Goal: Complete application form

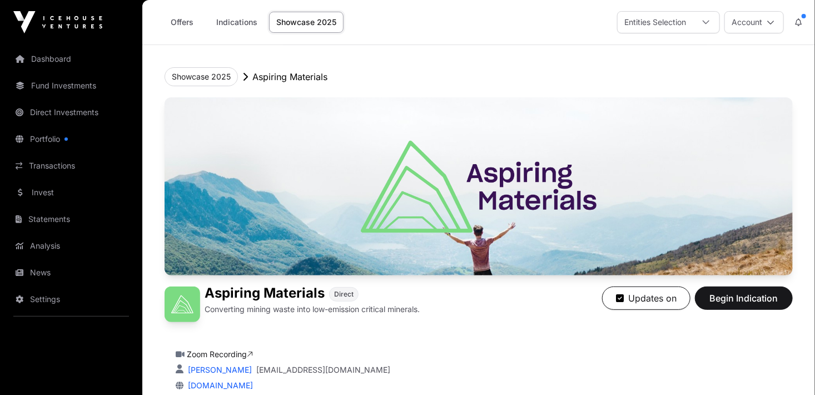
scroll to position [56, 0]
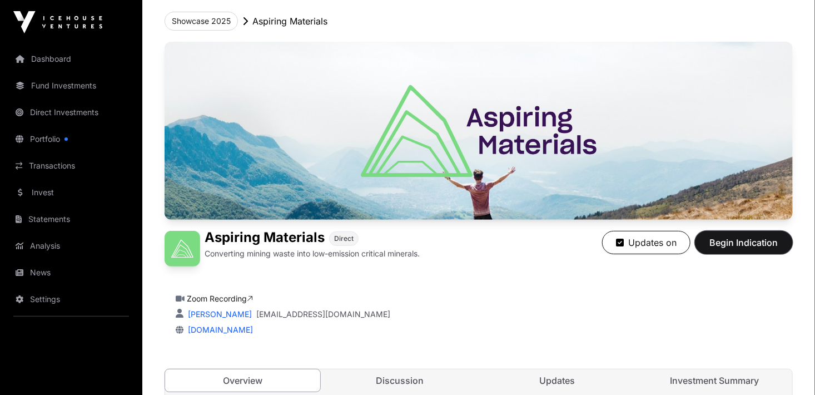
click at [753, 241] on span "Begin Indication" at bounding box center [744, 242] width 70 height 13
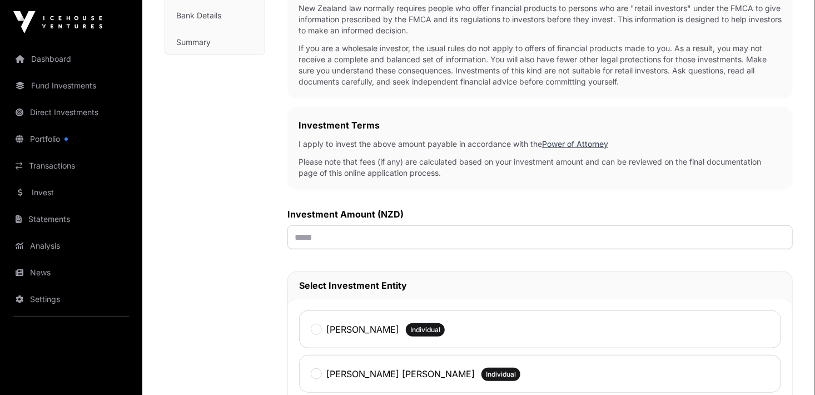
scroll to position [278, 0]
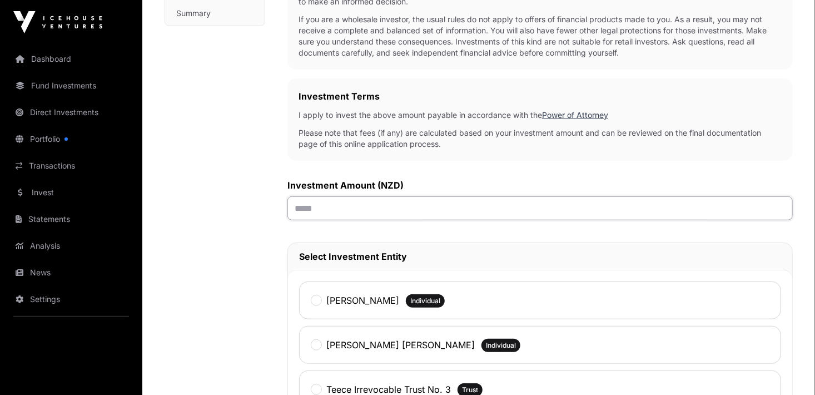
click at [314, 205] on input "text" at bounding box center [541, 208] width 506 height 24
type input "*******"
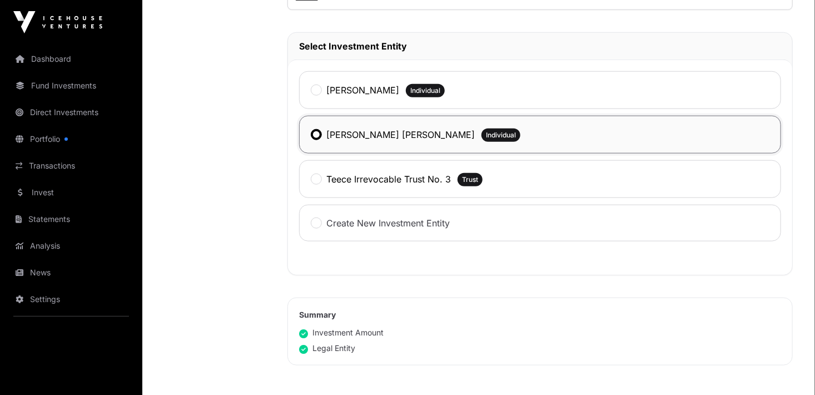
scroll to position [556, 0]
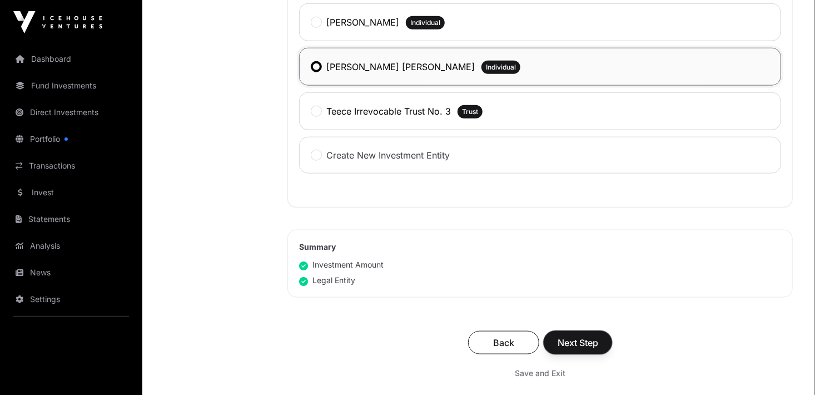
click at [586, 345] on span "Next Step" at bounding box center [578, 342] width 41 height 13
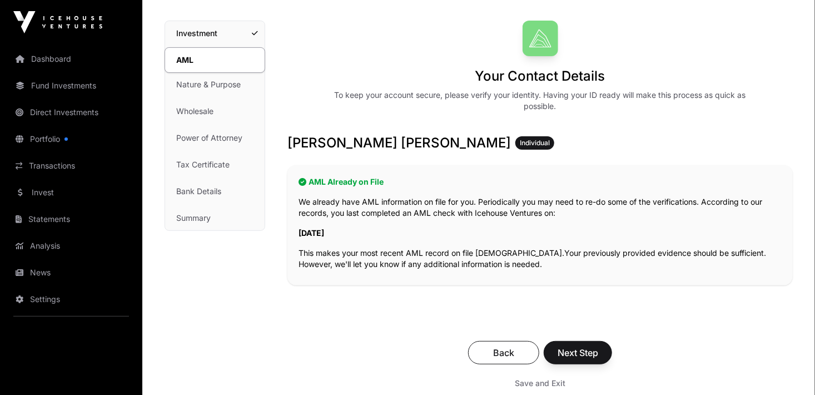
scroll to position [111, 0]
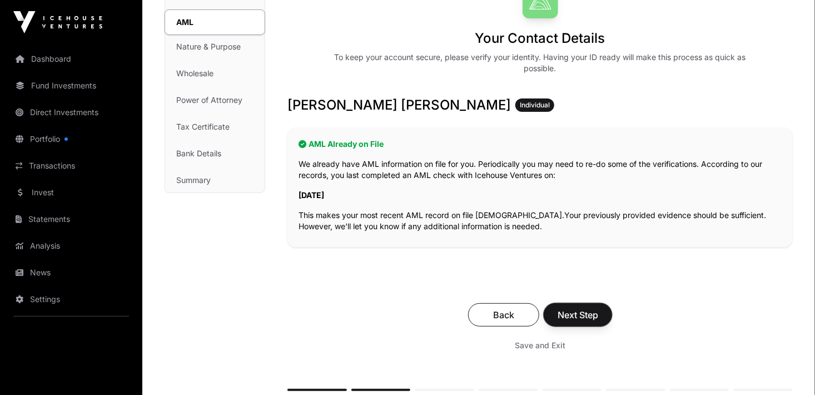
click at [581, 311] on span "Next Step" at bounding box center [578, 314] width 41 height 13
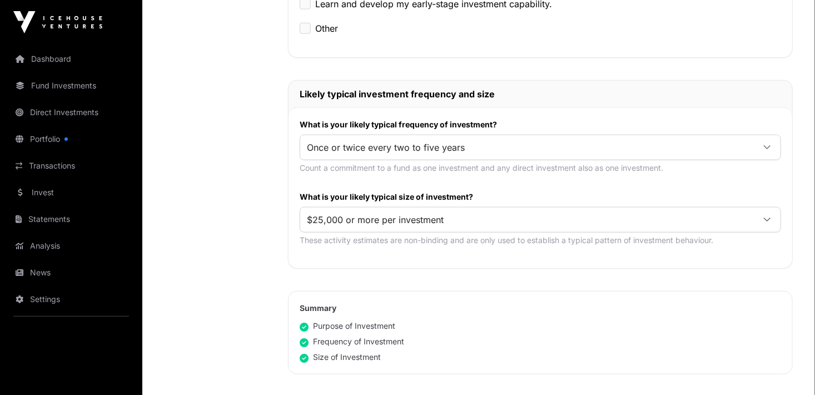
scroll to position [501, 0]
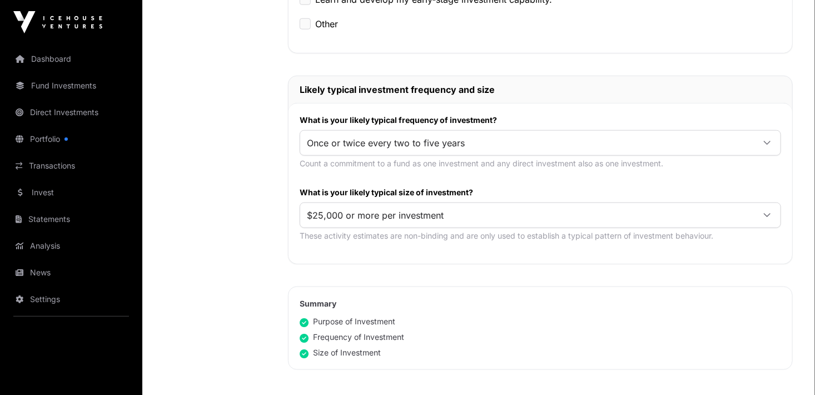
click at [767, 141] on icon at bounding box center [768, 143] width 8 height 8
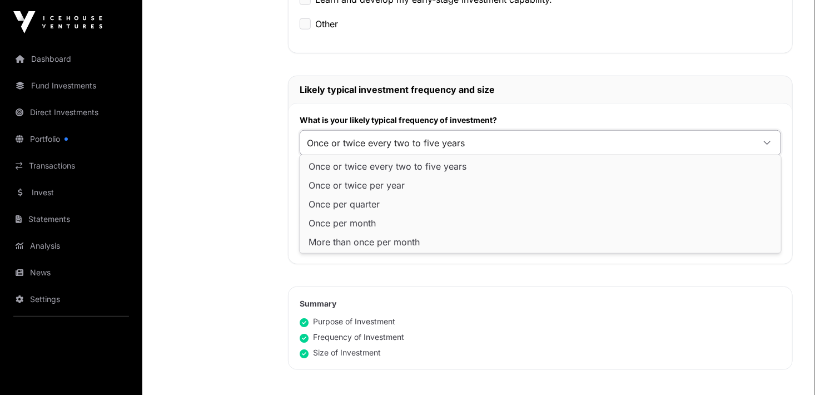
click at [767, 141] on icon at bounding box center [768, 143] width 8 height 8
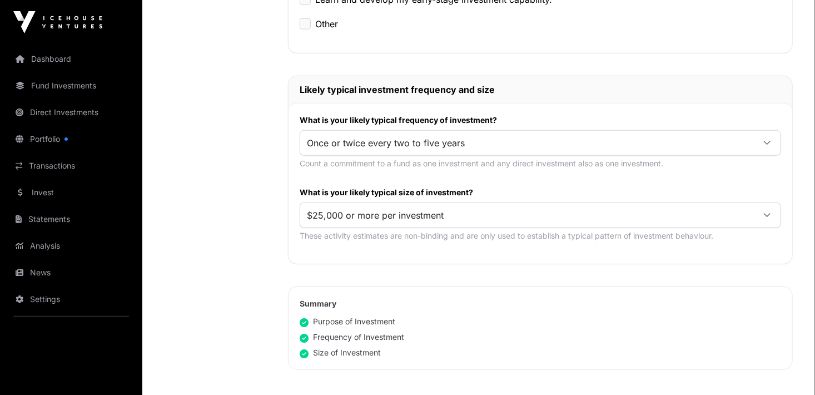
click at [767, 141] on icon at bounding box center [768, 143] width 8 height 8
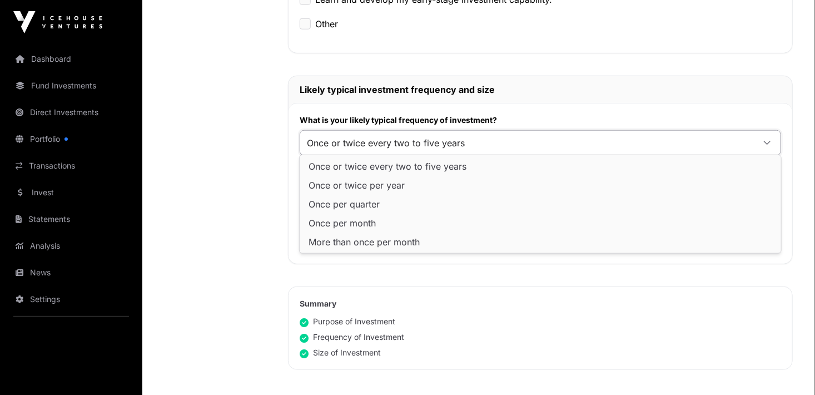
click at [767, 141] on icon at bounding box center [768, 143] width 8 height 8
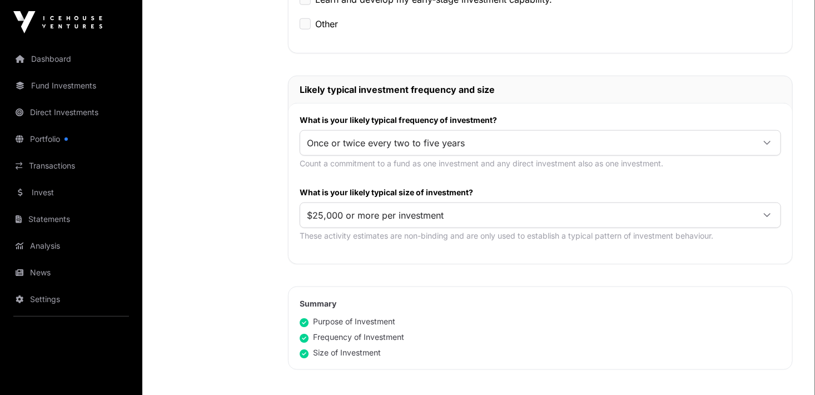
click at [765, 213] on icon at bounding box center [768, 215] width 8 height 8
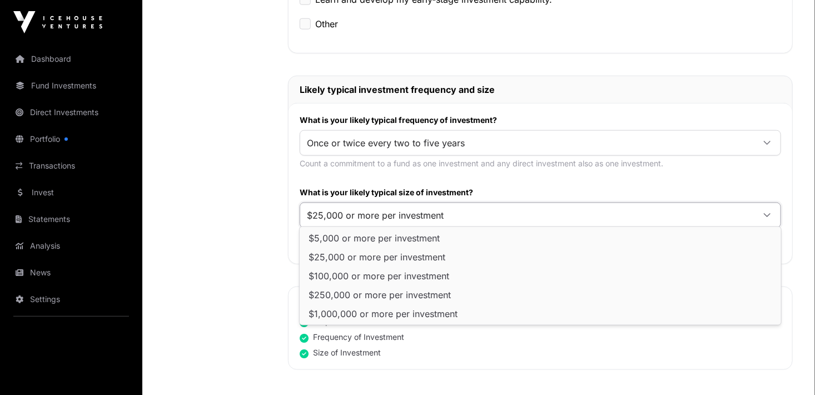
click at [765, 213] on icon at bounding box center [768, 215] width 8 height 8
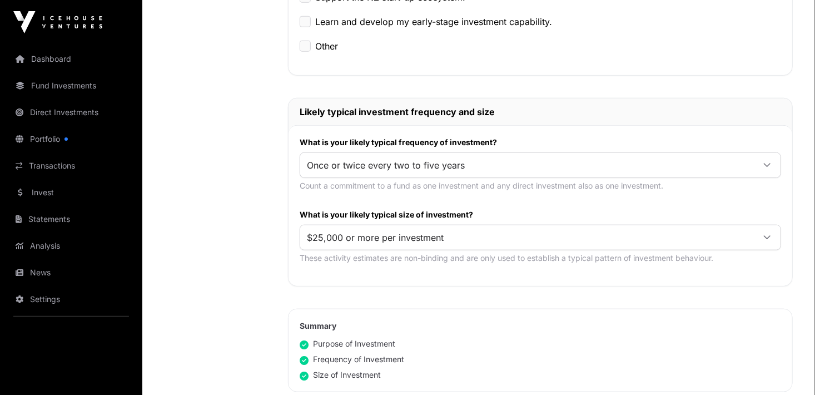
scroll to position [612, 0]
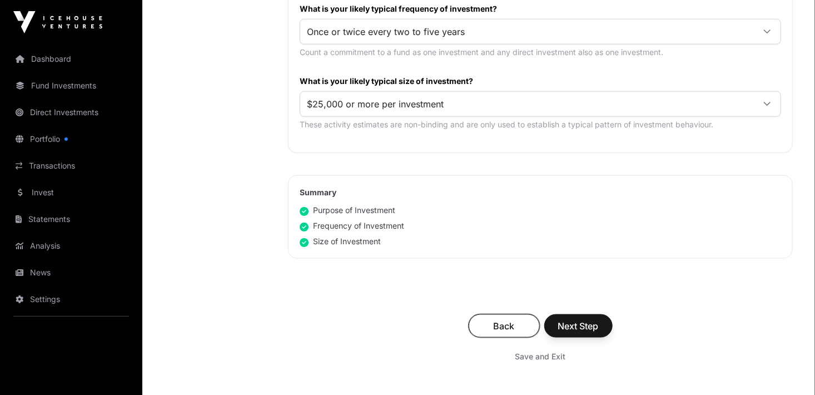
click at [502, 319] on span "Back" at bounding box center [504, 325] width 43 height 13
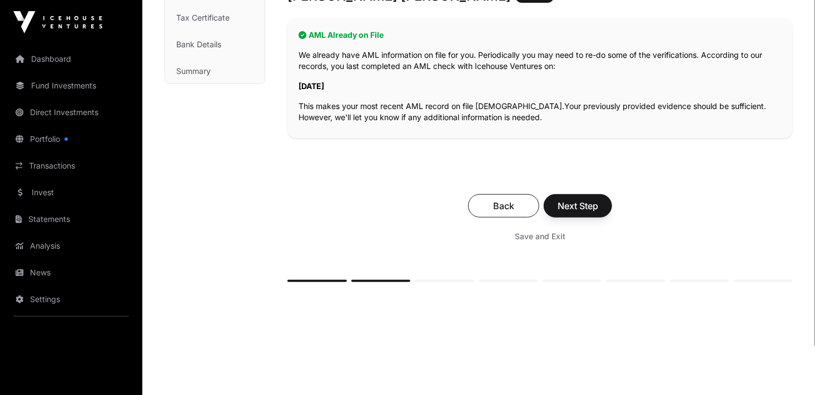
scroll to position [245, 0]
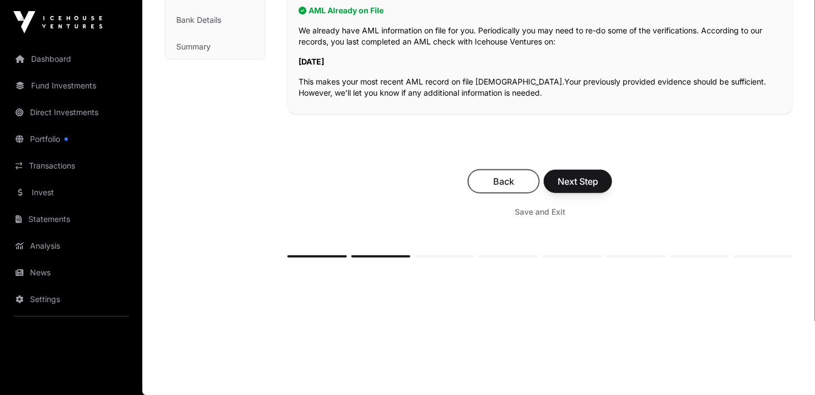
click at [508, 181] on span "Back" at bounding box center [503, 181] width 43 height 13
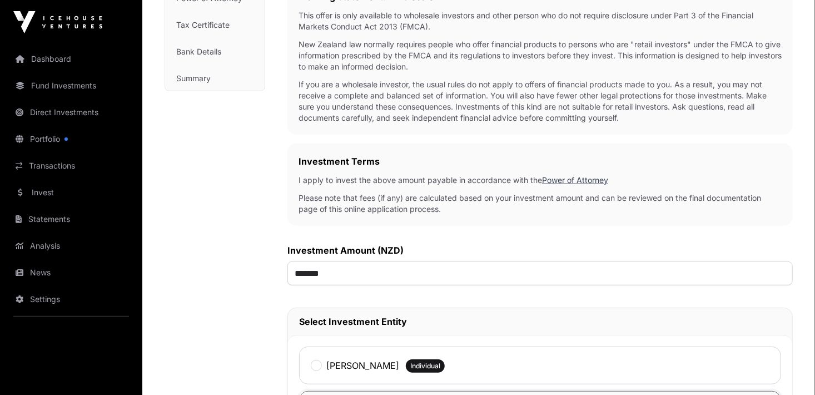
scroll to position [278, 0]
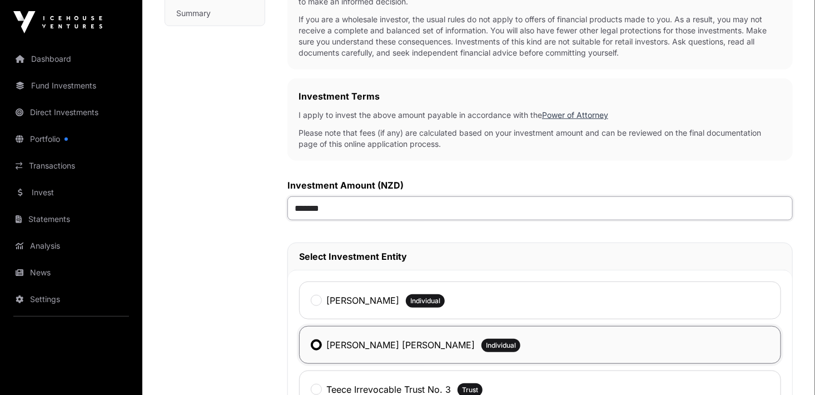
click at [310, 209] on input "*******" at bounding box center [541, 208] width 506 height 24
type input "*******"
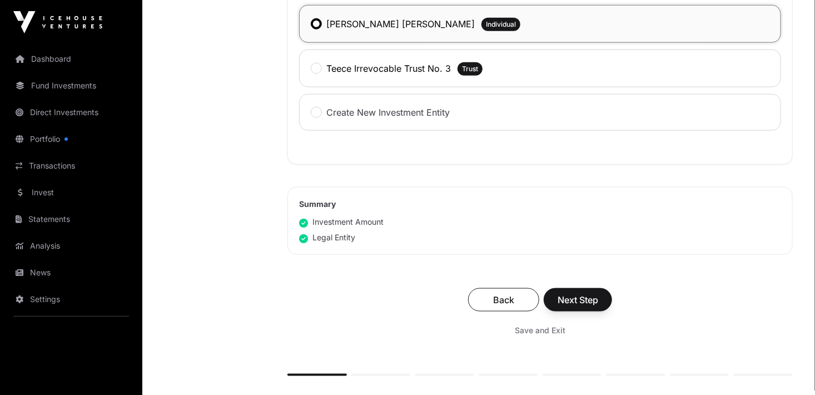
scroll to position [612, 0]
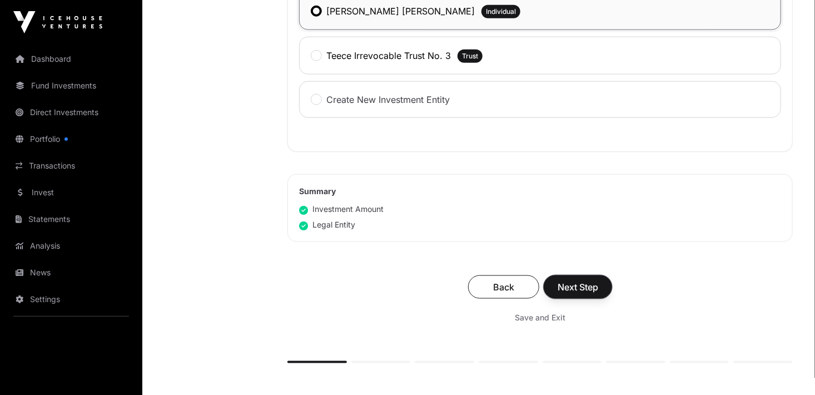
click at [572, 284] on span "Next Step" at bounding box center [578, 286] width 41 height 13
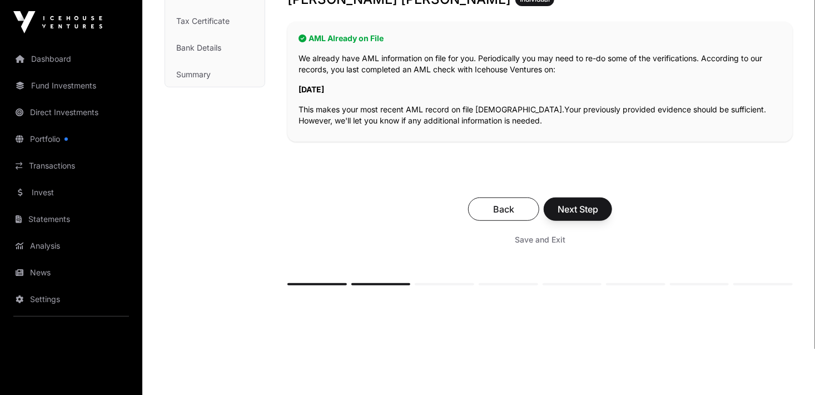
scroll to position [222, 0]
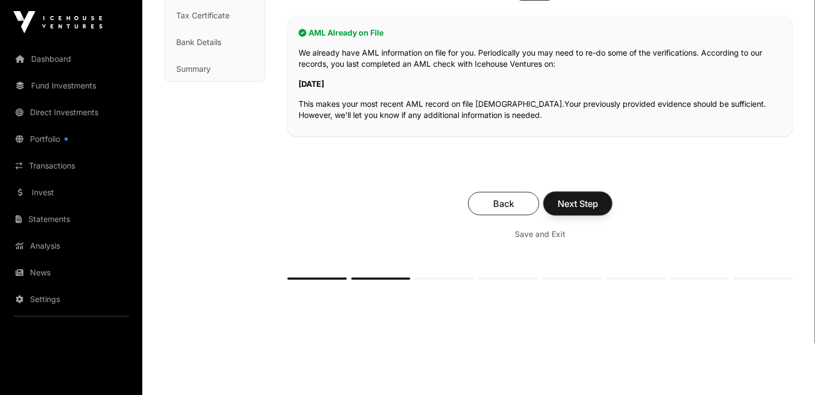
click at [573, 208] on span "Next Step" at bounding box center [578, 203] width 41 height 13
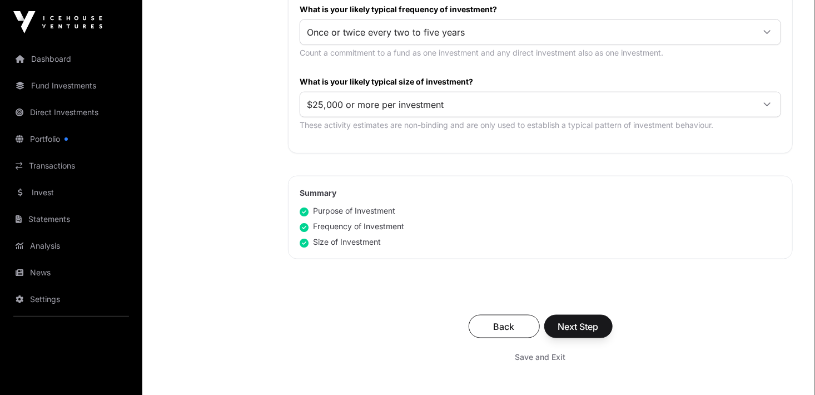
scroll to position [612, 0]
click at [590, 323] on span "Next Step" at bounding box center [578, 325] width 41 height 13
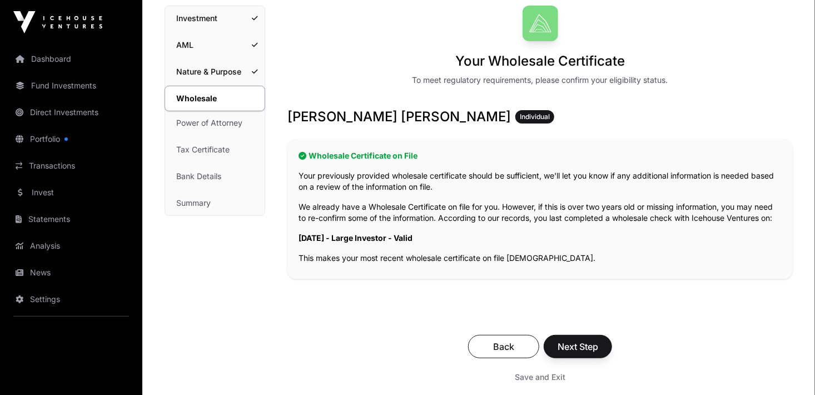
scroll to position [111, 0]
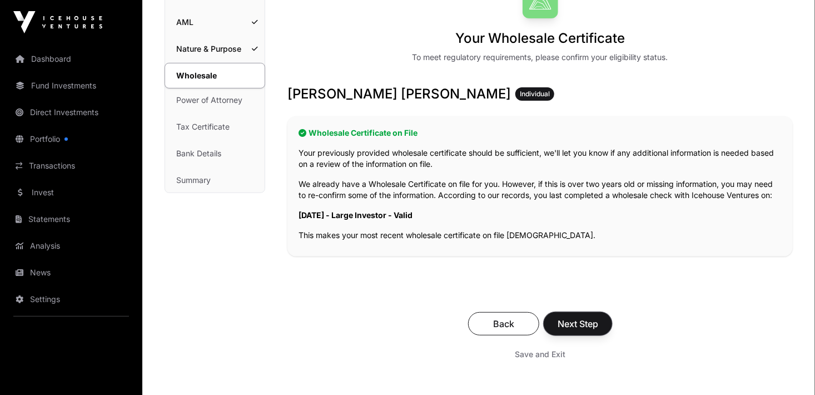
click at [591, 324] on span "Next Step" at bounding box center [578, 323] width 41 height 13
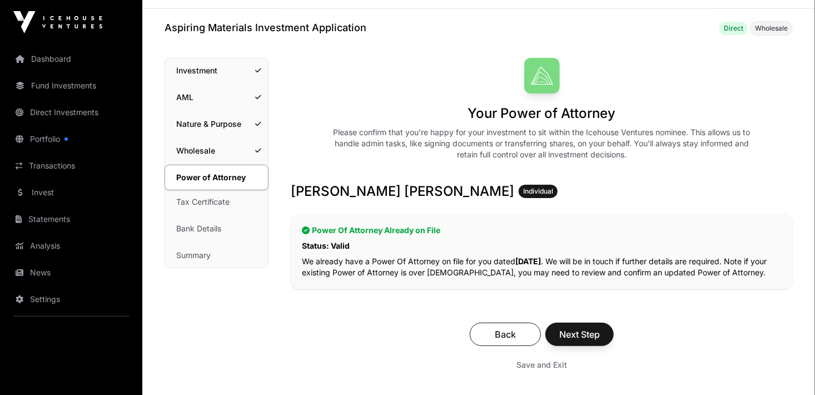
scroll to position [56, 0]
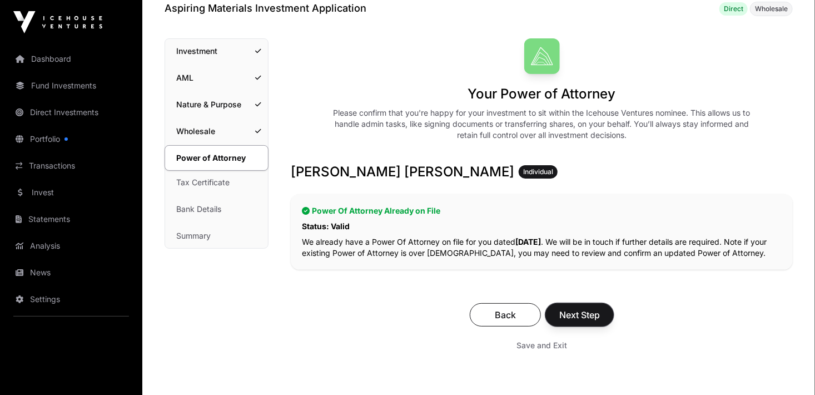
click at [575, 314] on span "Next Step" at bounding box center [580, 314] width 41 height 13
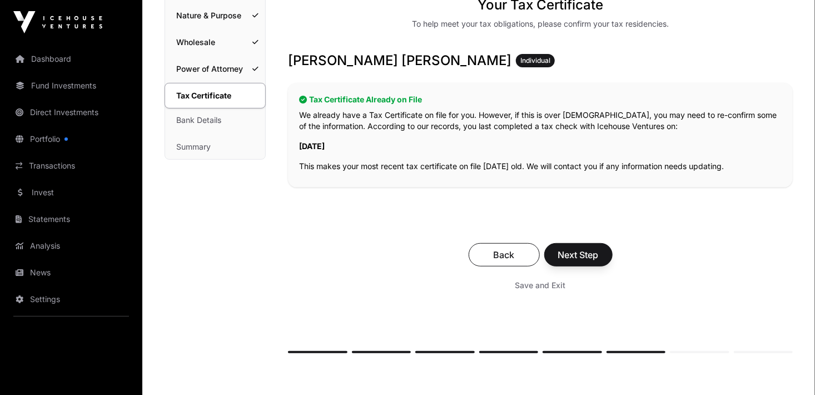
scroll to position [167, 0]
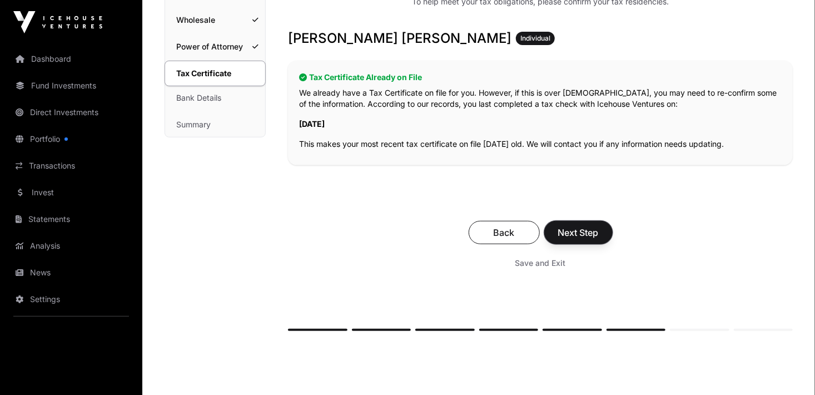
click at [586, 229] on span "Next Step" at bounding box center [578, 232] width 41 height 13
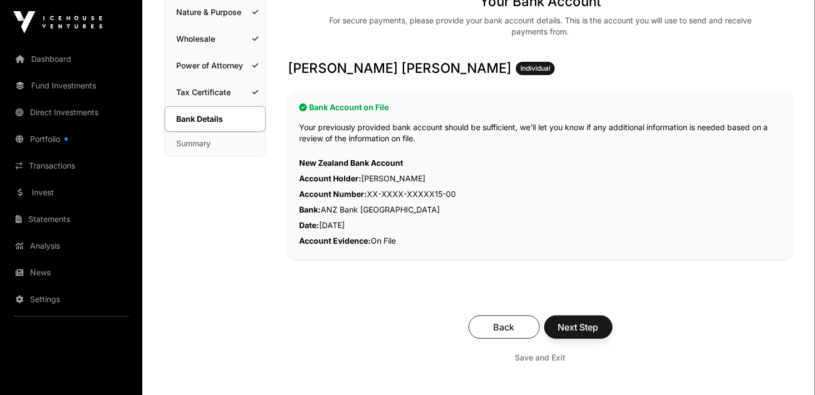
scroll to position [167, 0]
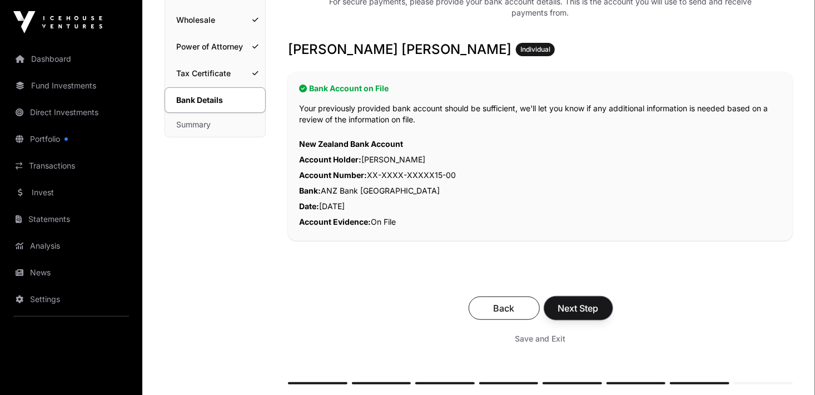
click at [575, 309] on span "Next Step" at bounding box center [578, 307] width 41 height 13
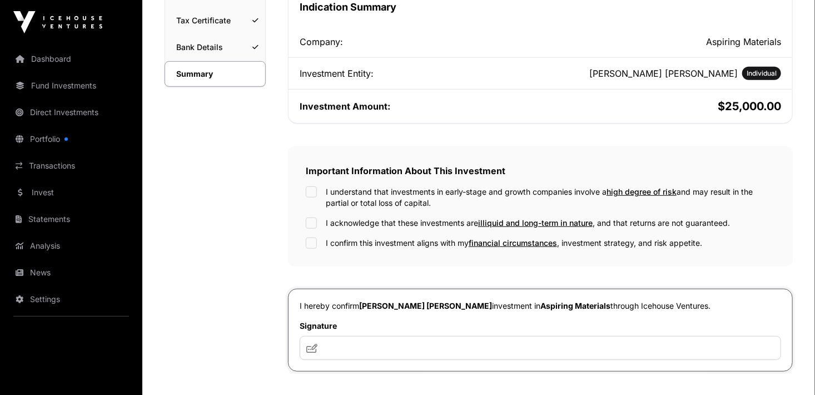
scroll to position [278, 0]
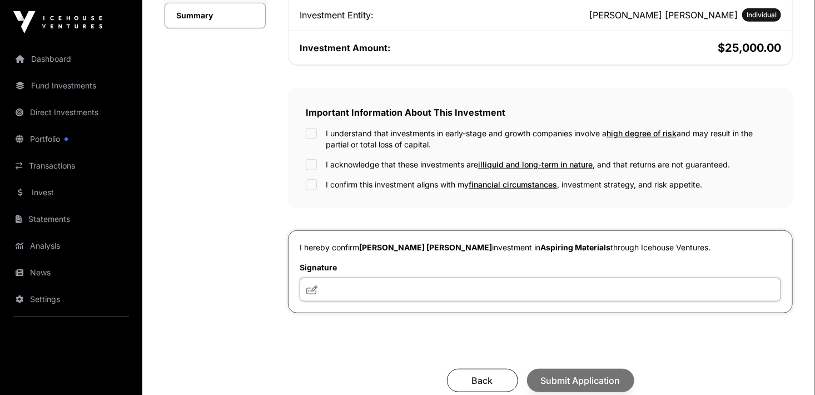
click at [344, 286] on input "text" at bounding box center [541, 290] width 482 height 24
click at [355, 289] on input "***" at bounding box center [541, 290] width 482 height 24
type input "***"
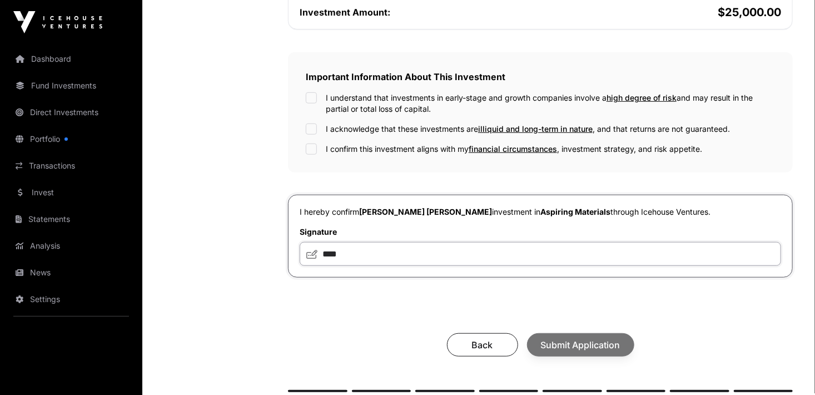
scroll to position [334, 0]
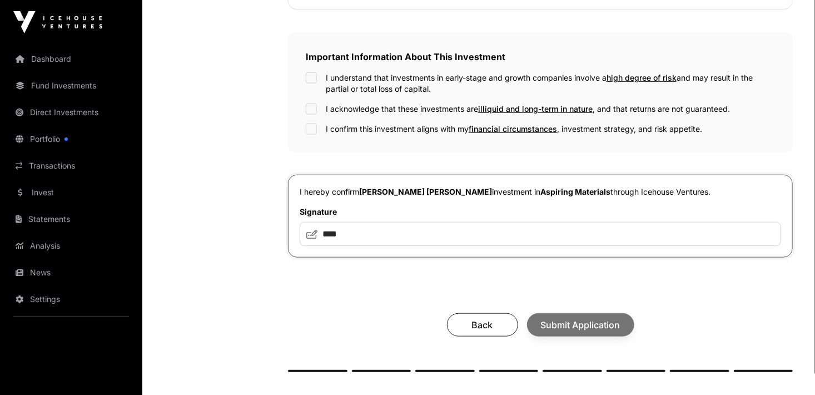
click at [576, 325] on div "Back Submit Application" at bounding box center [540, 324] width 483 height 23
click at [592, 328] on div "Back Submit Application" at bounding box center [540, 324] width 483 height 23
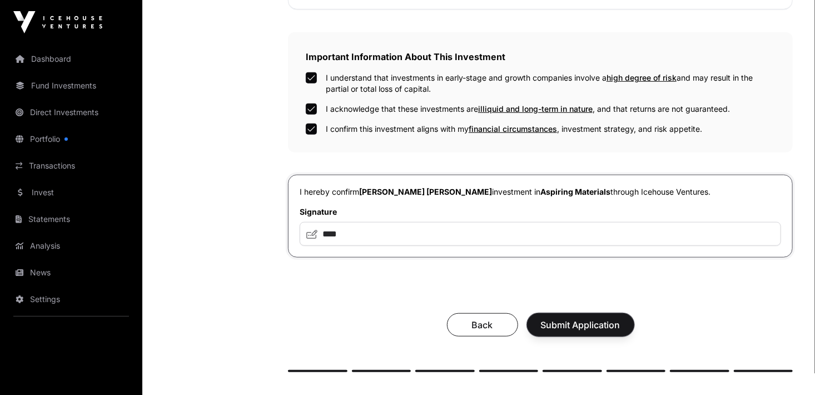
click at [583, 328] on span "Submit Application" at bounding box center [581, 324] width 80 height 13
